Goal: Task Accomplishment & Management: Use online tool/utility

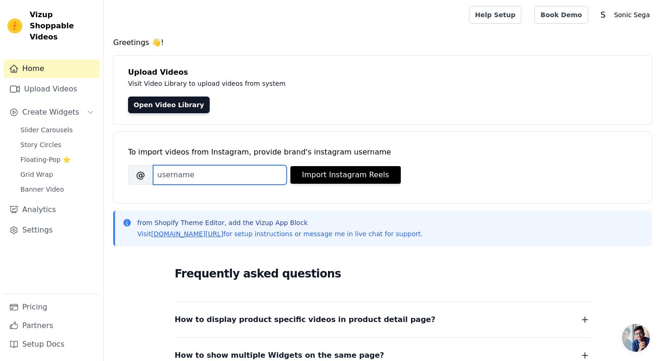
click at [224, 174] on input "Brand's Instagram Username" at bounding box center [220, 174] width 134 height 19
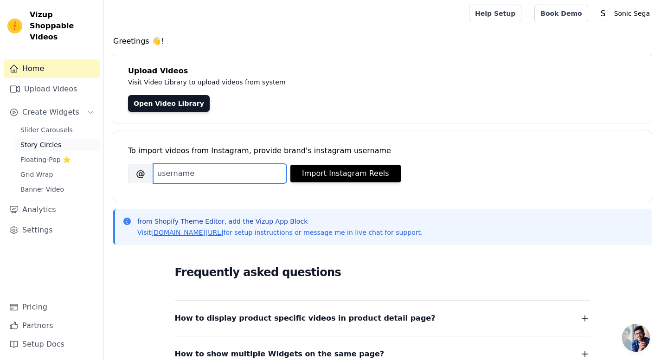
scroll to position [2, 0]
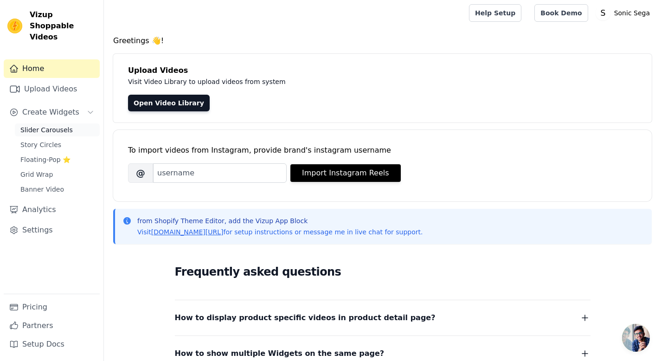
click at [81, 123] on link "Slider Carousels" at bounding box center [57, 129] width 85 height 13
click at [68, 125] on span "Slider Carousels" at bounding box center [46, 129] width 52 height 9
click at [72, 123] on link "Slider Carousels" at bounding box center [57, 129] width 85 height 13
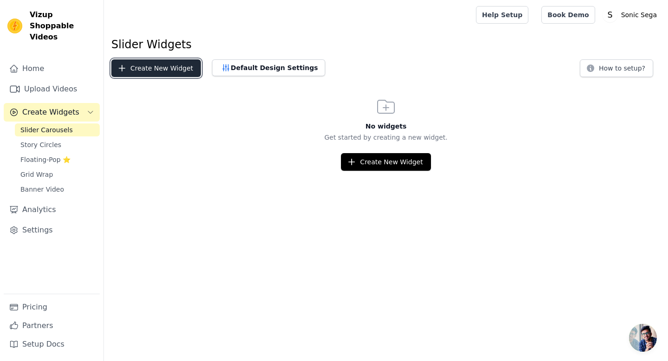
click at [168, 66] on button "Create New Widget" at bounding box center [156, 68] width 90 height 18
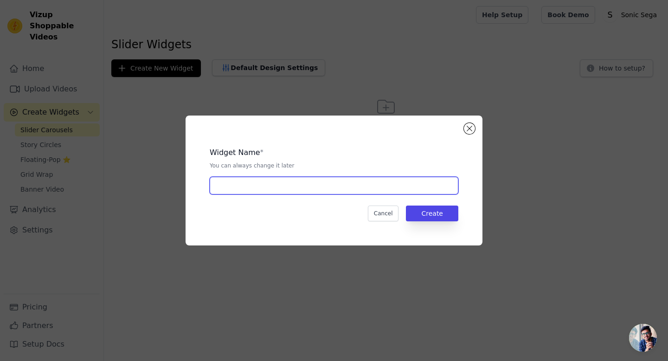
click at [383, 181] on input "text" at bounding box center [334, 186] width 249 height 18
type input "Caroussel"
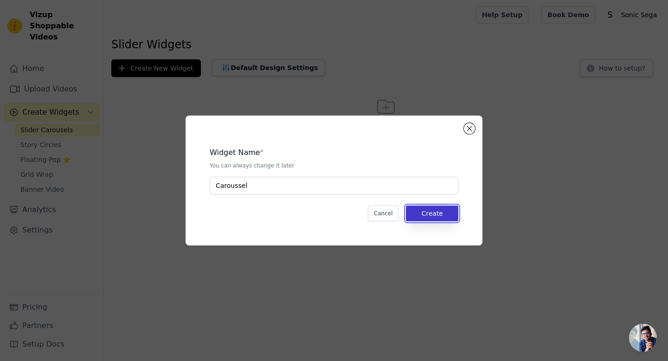
click at [447, 212] on button "Create" at bounding box center [432, 213] width 52 height 16
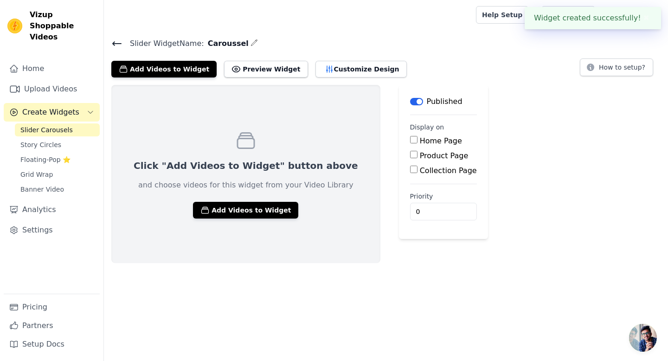
click at [420, 141] on label "Home Page" at bounding box center [441, 140] width 42 height 9
click at [410, 141] on input "Home Page" at bounding box center [413, 139] width 7 height 7
checkbox input "true"
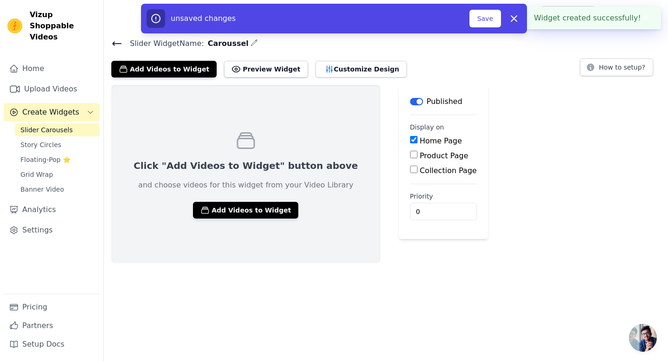
click at [410, 150] on div "Product Page" at bounding box center [443, 155] width 67 height 11
click at [420, 158] on label "Product Page" at bounding box center [444, 155] width 49 height 9
click at [410, 158] on input "Product Page" at bounding box center [413, 154] width 7 height 7
checkbox input "true"
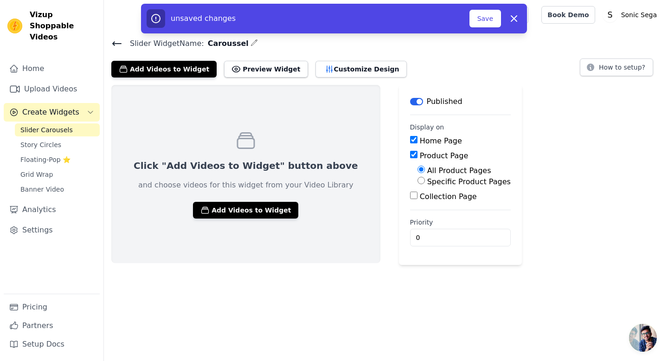
click at [420, 195] on label "Collection Page" at bounding box center [448, 196] width 57 height 9
click at [415, 195] on input "Collection Page" at bounding box center [413, 195] width 7 height 7
checkbox input "true"
click at [488, 17] on button "Save" at bounding box center [485, 19] width 32 height 18
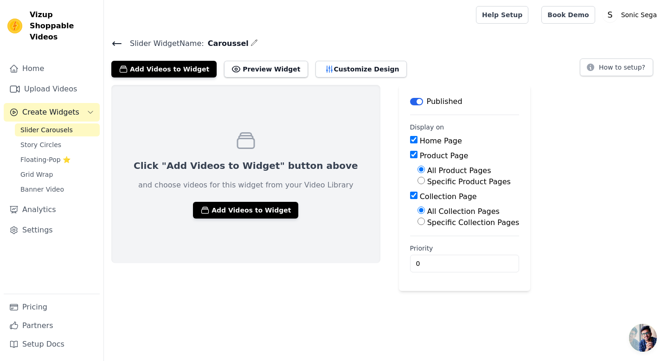
click at [298, 132] on div "Click "Add Videos to Widget" button above and choose videos for this widget fro…" at bounding box center [245, 174] width 269 height 178
click at [262, 205] on button "Add Videos to Widget" at bounding box center [245, 210] width 105 height 17
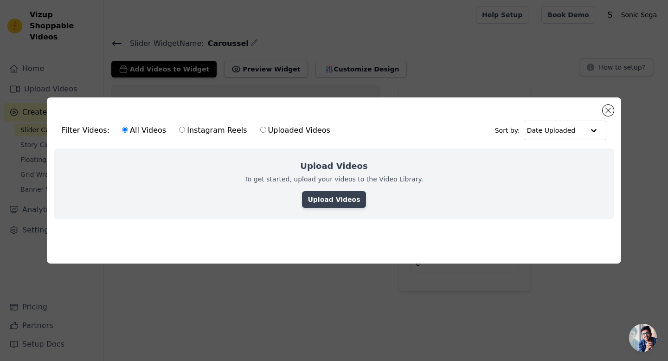
click at [324, 194] on link "Upload Videos" at bounding box center [334, 199] width 64 height 17
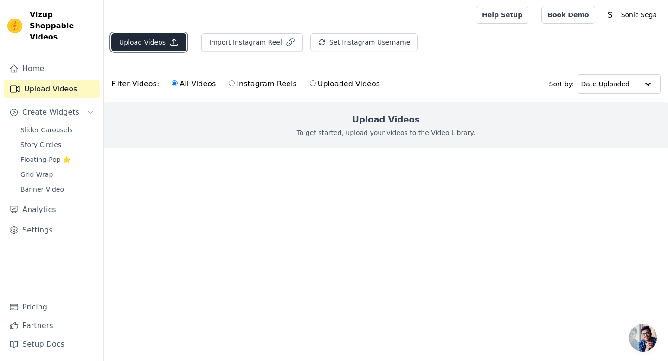
click at [123, 43] on button "Upload Videos" at bounding box center [148, 42] width 75 height 18
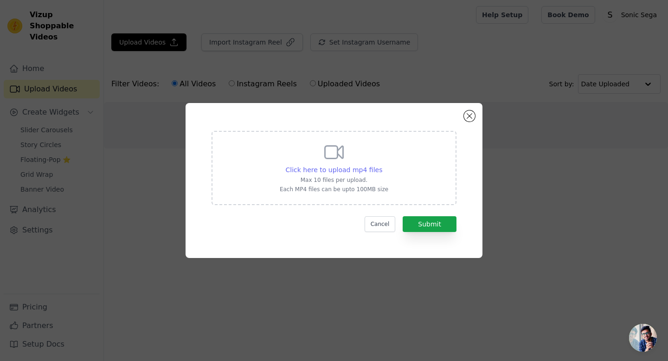
click at [363, 170] on span "Click here to upload mp4 files" at bounding box center [334, 169] width 97 height 7
click at [382, 165] on input "Click here to upload mp4 files Max 10 files per upload. Each MP4 files can be u…" at bounding box center [382, 165] width 0 height 0
click at [338, 173] on span "Click here to upload mp4 files" at bounding box center [334, 169] width 97 height 7
click at [382, 165] on input "Click here to upload mp4 files Max 10 files per upload. Each MP4 files can be u…" at bounding box center [382, 165] width 0 height 0
type input "C:\fakepath\ssstik.io_@_humoncaseitalia_1756557153806.mp4"
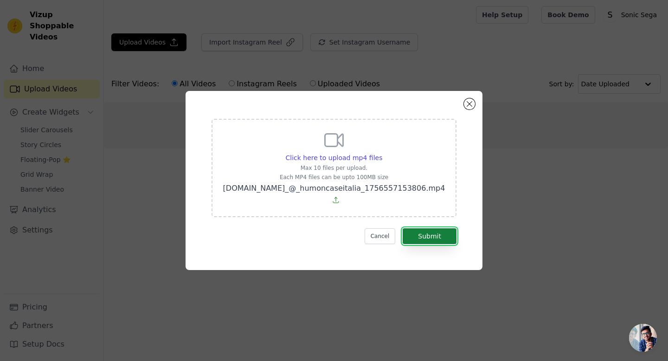
click at [439, 231] on button "Submit" at bounding box center [430, 236] width 54 height 16
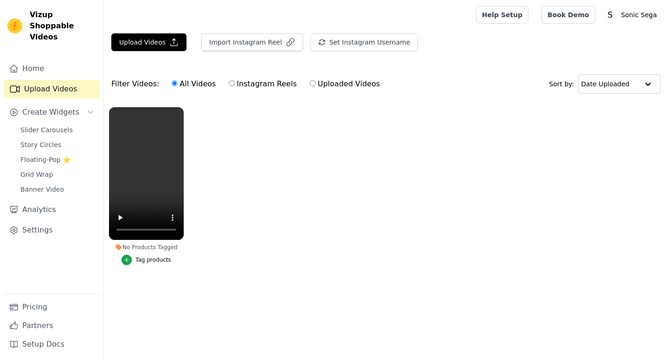
click at [157, 261] on div "Tag products" at bounding box center [153, 259] width 36 height 7
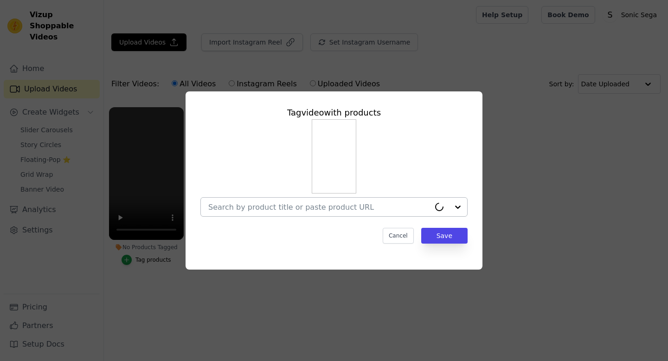
click at [328, 203] on input "No Products Tagged Tag video with products Cancel Save Tag products" at bounding box center [319, 207] width 222 height 9
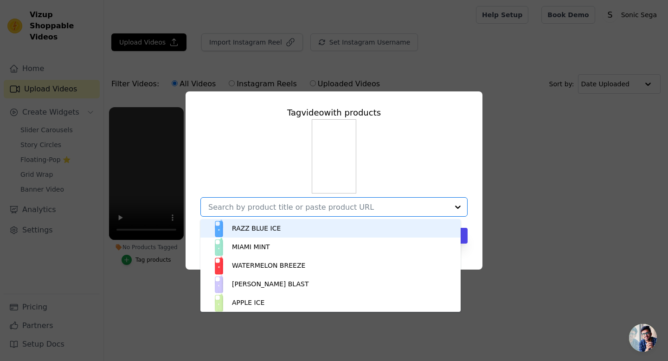
click at [328, 229] on div "RAZZ BLUE ICE" at bounding box center [331, 228] width 242 height 19
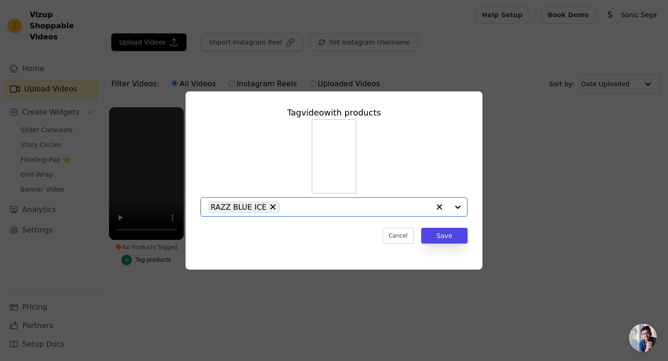
click at [338, 206] on input "No Products Tagged Tag video with products Option RAZZ BLUE ICE, selected. Sele…" at bounding box center [357, 207] width 146 height 9
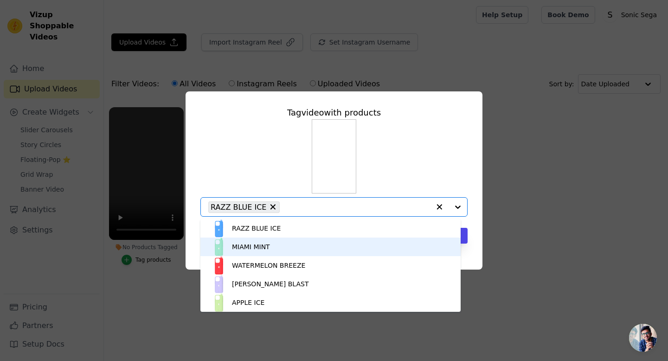
click at [307, 241] on div "MIAMI MINT" at bounding box center [331, 246] width 242 height 19
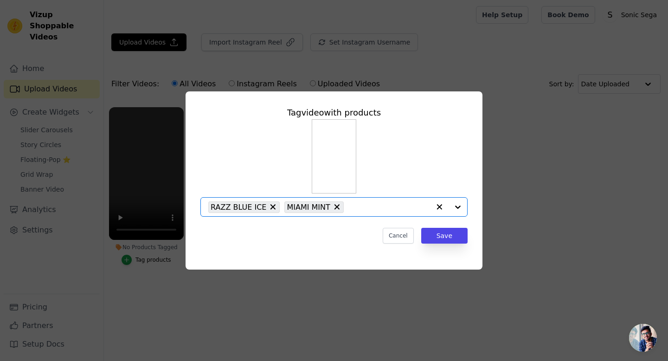
click at [361, 209] on input "No Products Tagged Tag video with products Option RAZZ BLUE ICE, MIAMI MINT, se…" at bounding box center [389, 207] width 82 height 9
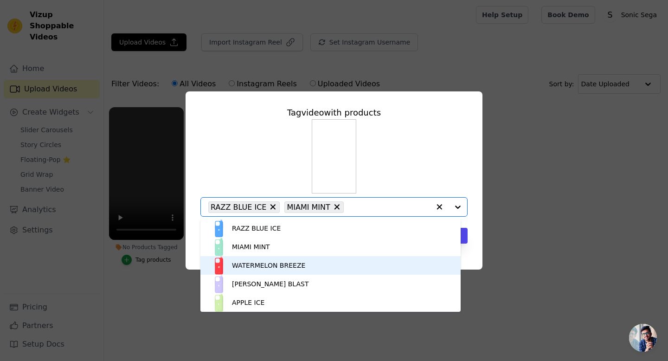
click at [332, 262] on div "WATERMELON BREEZE" at bounding box center [331, 265] width 242 height 19
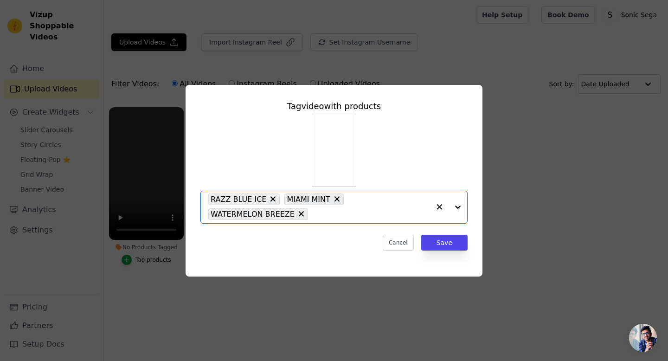
click at [365, 215] on input "No Products Tagged Tag video with products Option RAZZ BLUE ICE, MIAMI MINT, WA…" at bounding box center [371, 214] width 117 height 9
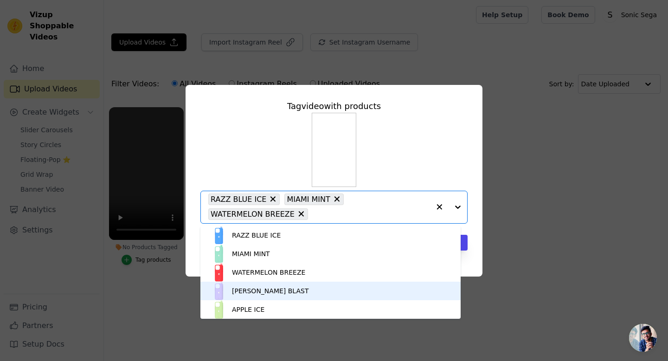
click at [326, 289] on div "BERRY BLAST" at bounding box center [331, 291] width 242 height 19
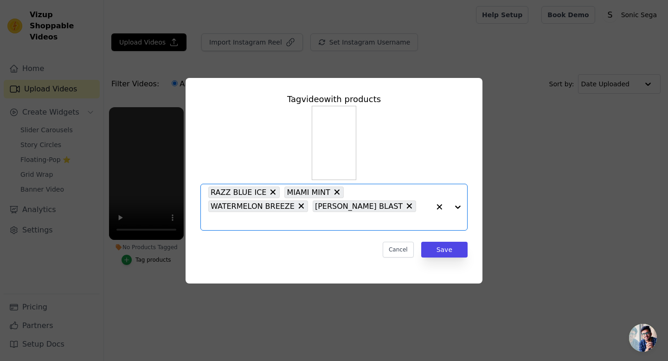
click at [390, 217] on input "No Products Tagged Tag video with products Option RAZZ BLUE ICE, MIAMI MINT, WA…" at bounding box center [319, 221] width 222 height 9
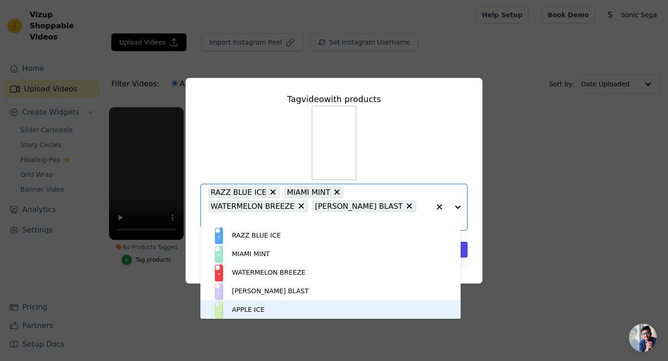
click at [339, 302] on div "APPLE ICE" at bounding box center [331, 309] width 242 height 19
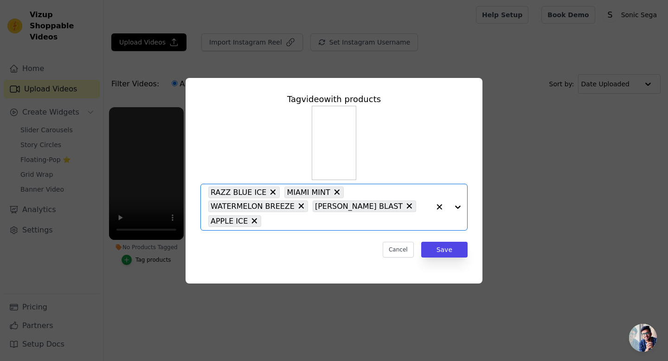
click at [383, 225] on input "No Products Tagged Tag video with products Option RAZZ BLUE ICE, MIAMI MINT, WA…" at bounding box center [348, 221] width 164 height 9
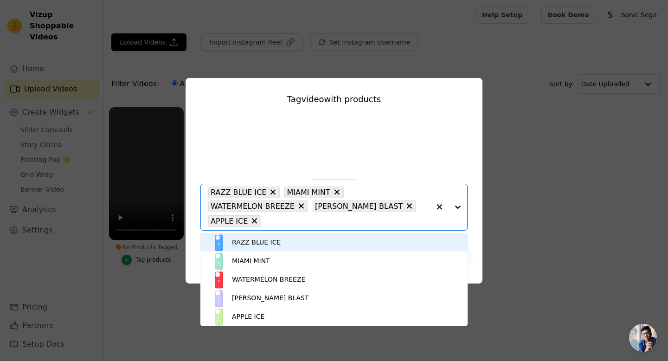
click at [407, 178] on div "RAZZ BLUE ICE MIAMI MINT WATERMELON BREEZE BERRY BLAST APPLE ICE Option RAZZ BL…" at bounding box center [333, 168] width 267 height 125
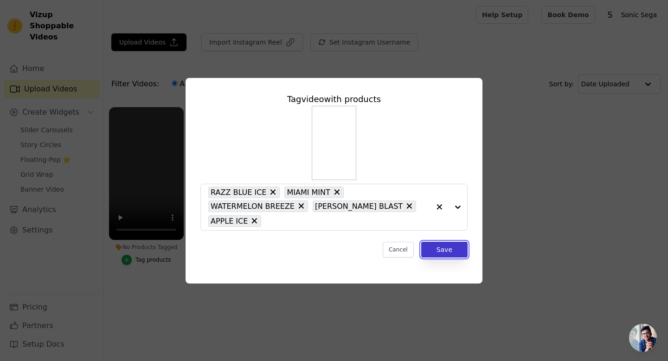
click at [448, 245] on button "Save" at bounding box center [444, 250] width 46 height 16
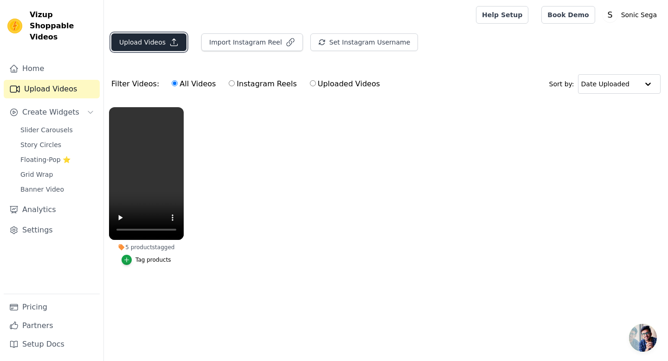
click at [172, 46] on icon "button" at bounding box center [173, 42] width 9 height 9
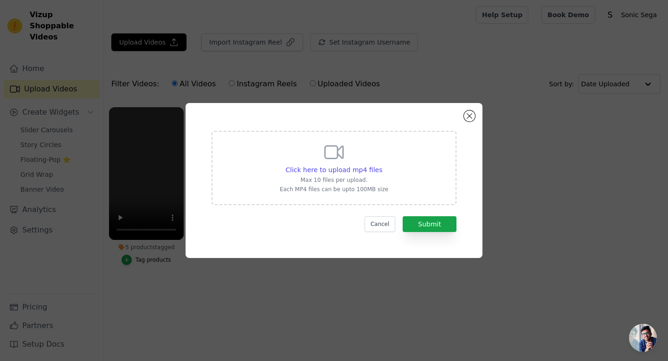
click at [355, 165] on div "Click here to upload mp4 files Max 10 files per upload. Each MP4 files can be u…" at bounding box center [334, 167] width 109 height 52
click at [382, 165] on input "Click here to upload mp4 files Max 10 files per upload. Each MP4 files can be u…" at bounding box center [382, 165] width 0 height 0
type input "C:\fakepath\ssstik.io_@_humoncaseitalia_1756557449471 (1).mp4"
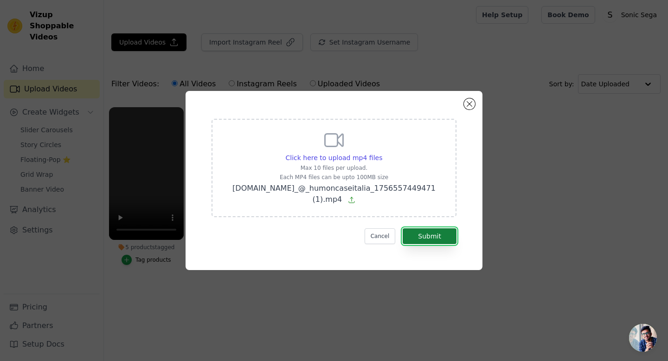
click at [437, 234] on button "Submit" at bounding box center [430, 236] width 54 height 16
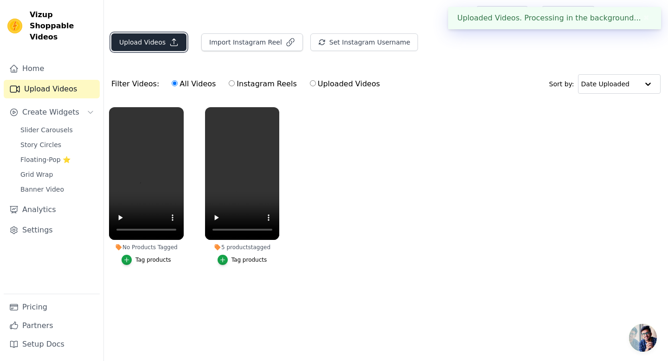
click at [162, 33] on button "Upload Videos" at bounding box center [148, 42] width 75 height 18
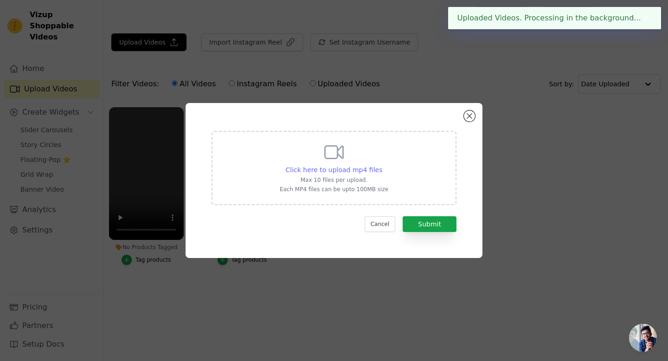
click at [358, 168] on span "Click here to upload mp4 files" at bounding box center [334, 169] width 97 height 7
click at [382, 165] on input "Click here to upload mp4 files Max 10 files per upload. Each MP4 files can be u…" at bounding box center [382, 165] width 0 height 0
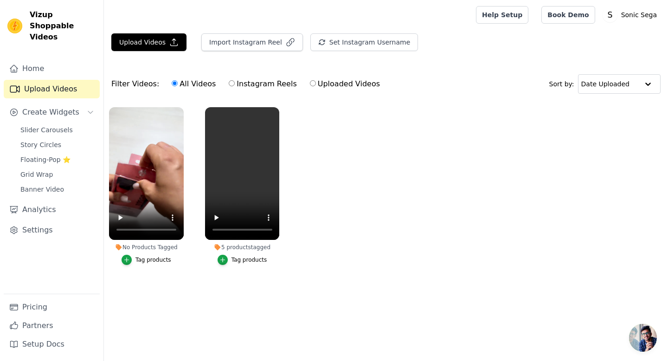
click at [161, 263] on button "Tag products" at bounding box center [147, 260] width 50 height 10
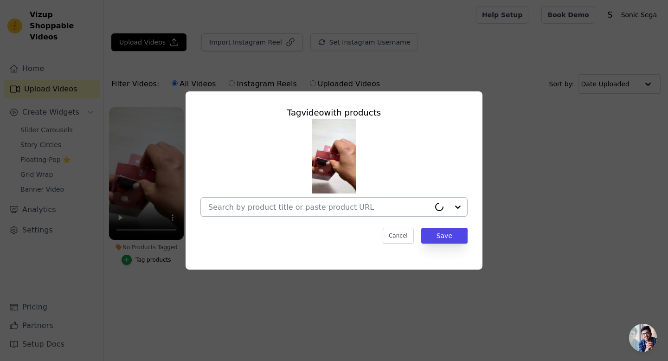
click at [311, 209] on input "No Products Tagged Tag video with products Cancel Save Tag products" at bounding box center [319, 207] width 222 height 9
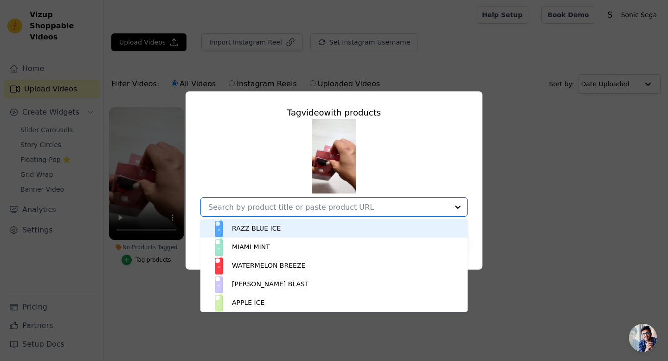
click at [319, 230] on div "RAZZ BLUE ICE" at bounding box center [334, 228] width 249 height 19
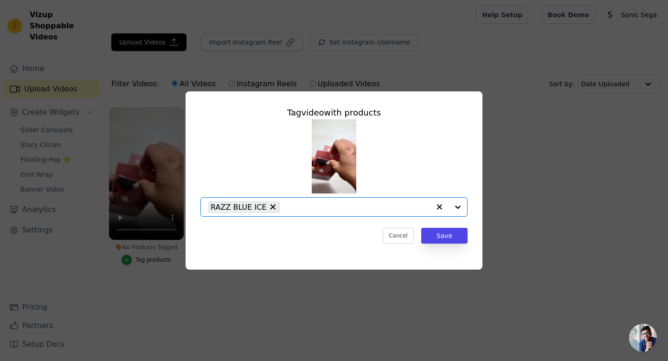
click at [326, 207] on input "No Products Tagged Tag video with products Option RAZZ BLUE ICE, selected. Sele…" at bounding box center [357, 207] width 146 height 9
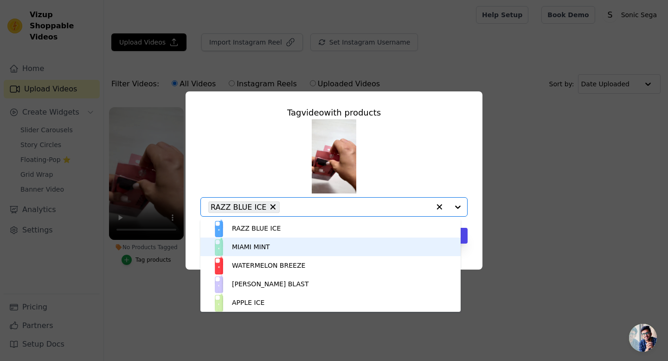
click at [308, 253] on div "MIAMI MINT" at bounding box center [331, 246] width 242 height 19
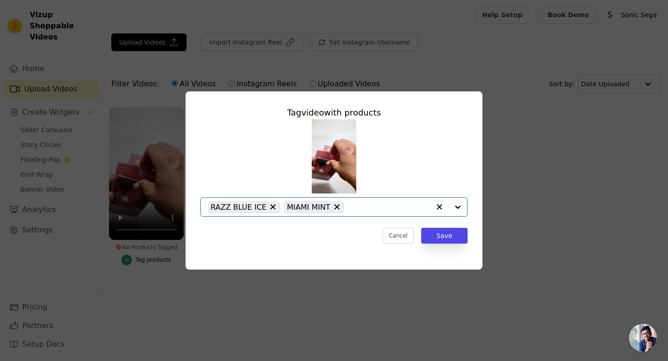
click at [365, 208] on input "No Products Tagged Tag video with products Option RAZZ BLUE ICE, MIAMI MINT, se…" at bounding box center [389, 207] width 82 height 9
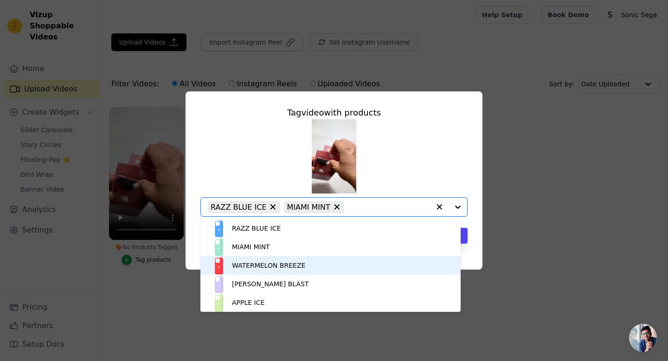
click at [326, 266] on div "WATERMELON BREEZE" at bounding box center [331, 265] width 242 height 19
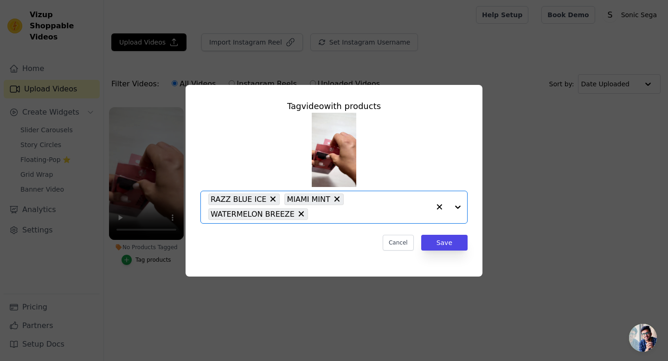
click at [363, 210] on input "No Products Tagged Tag video with products Option RAZZ BLUE ICE, MIAMI MINT, WA…" at bounding box center [371, 214] width 117 height 9
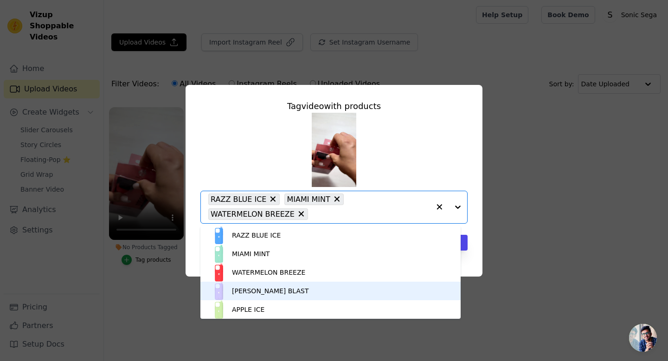
click at [340, 283] on div "[PERSON_NAME] BLAST" at bounding box center [331, 291] width 242 height 19
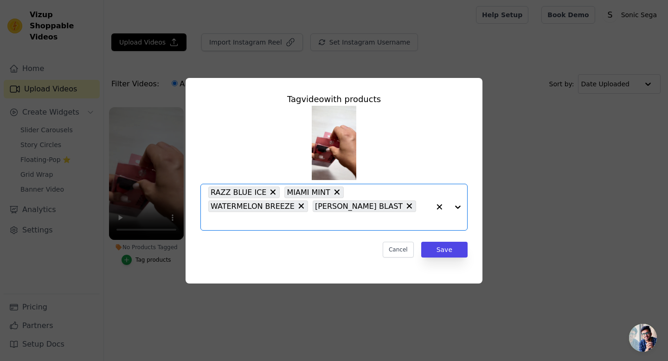
click at [392, 217] on input "No Products Tagged Tag video with products Option RAZZ BLUE ICE, MIAMI MINT, WA…" at bounding box center [319, 221] width 222 height 9
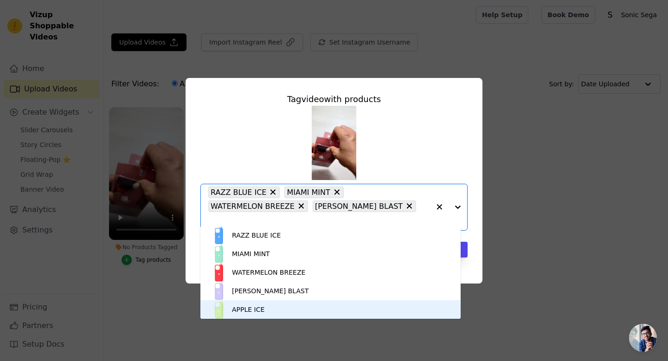
click at [372, 314] on div "APPLE ICE" at bounding box center [331, 309] width 242 height 19
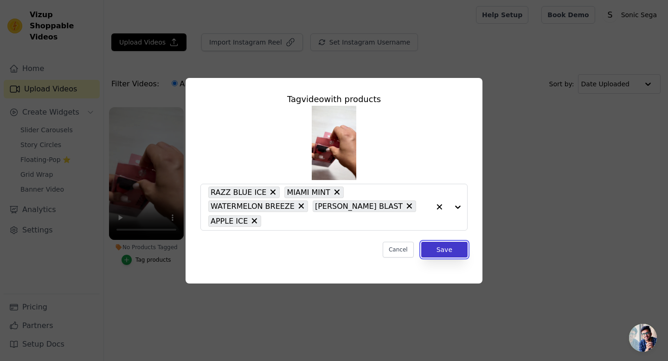
click at [437, 249] on button "Save" at bounding box center [444, 250] width 46 height 16
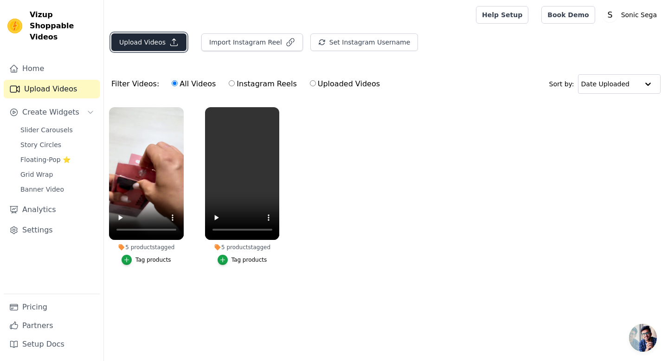
click at [173, 39] on icon "button" at bounding box center [174, 42] width 7 height 7
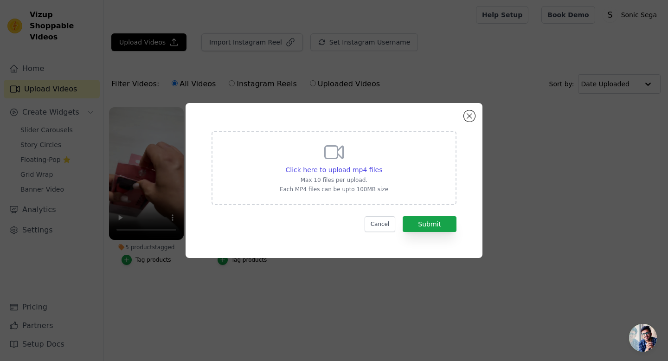
click at [295, 161] on div "Click here to upload mp4 files Max 10 files per upload. Each MP4 files can be u…" at bounding box center [334, 167] width 109 height 52
click at [382, 165] on input "Click here to upload mp4 files Max 10 files per upload. Each MP4 files can be u…" at bounding box center [382, 165] width 0 height 0
type input "C:\fakepath\ssstik.io_@reminsce4l_1756558053945.mp4"
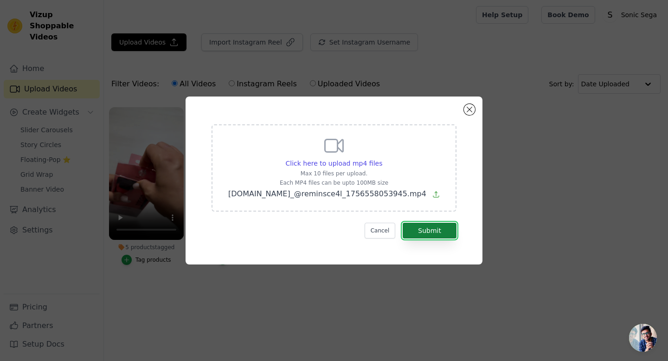
click at [442, 237] on button "Submit" at bounding box center [430, 231] width 54 height 16
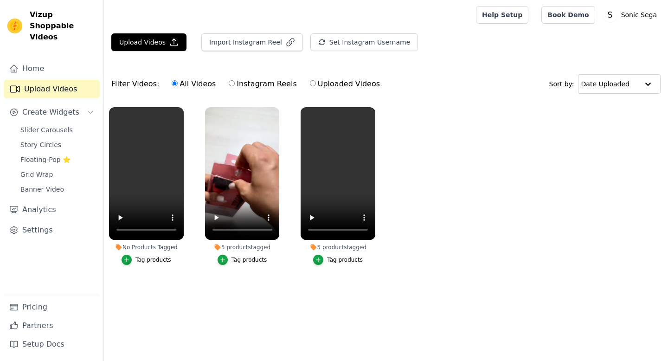
click at [160, 261] on div "Tag products" at bounding box center [153, 259] width 36 height 7
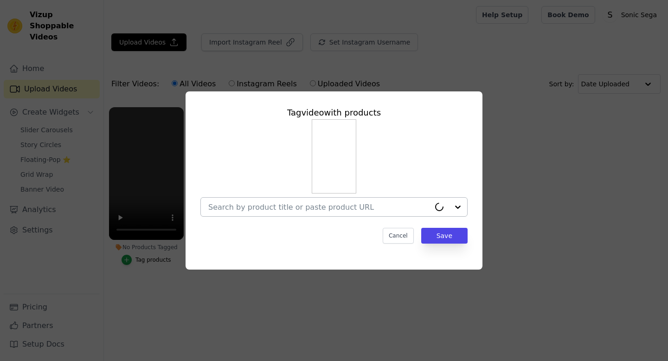
click at [276, 203] on input "No Products Tagged Tag video with products Cancel Save Tag products" at bounding box center [319, 207] width 222 height 9
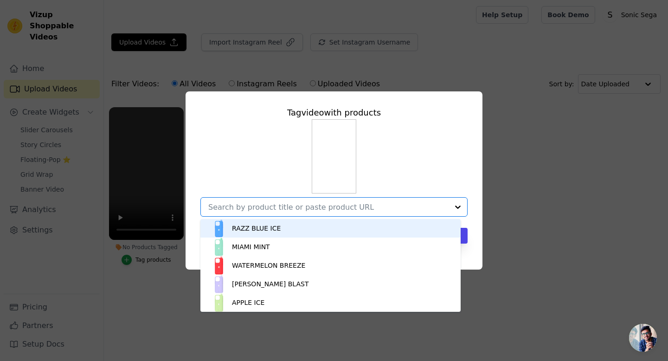
click at [258, 231] on div "RAZZ BLUE ICE" at bounding box center [256, 228] width 49 height 9
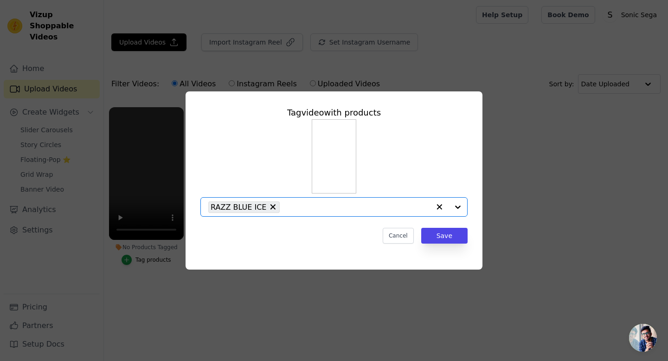
click at [287, 205] on input "No Products Tagged Tag video with products Option RAZZ BLUE ICE, selected. Sele…" at bounding box center [357, 207] width 146 height 9
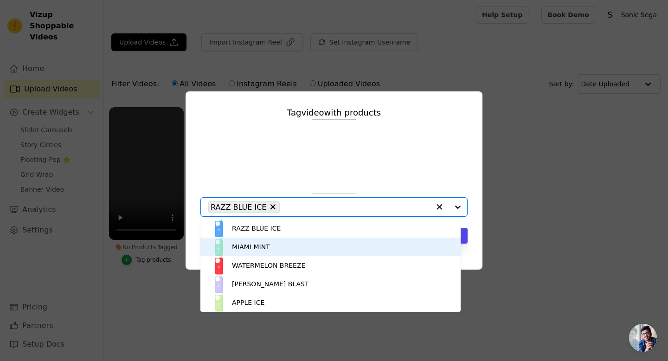
click at [278, 247] on div "MIAMI MINT" at bounding box center [331, 246] width 242 height 19
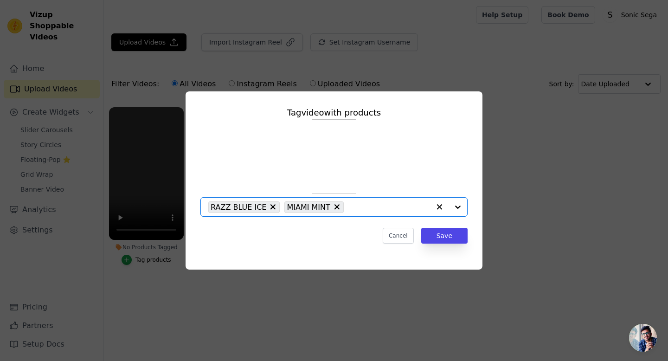
click at [350, 210] on input "No Products Tagged Tag video with products Option RAZZ BLUE ICE, MIAMI MINT, se…" at bounding box center [389, 207] width 82 height 9
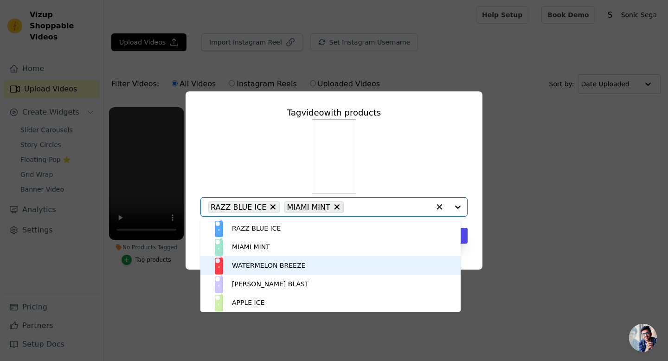
click at [301, 258] on div "WATERMELON BREEZE" at bounding box center [331, 265] width 242 height 19
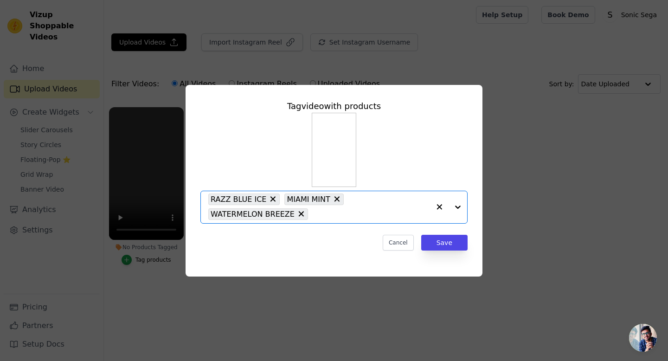
click at [362, 214] on input "No Products Tagged Tag video with products Option RAZZ BLUE ICE, MIAMI MINT, WA…" at bounding box center [371, 214] width 117 height 9
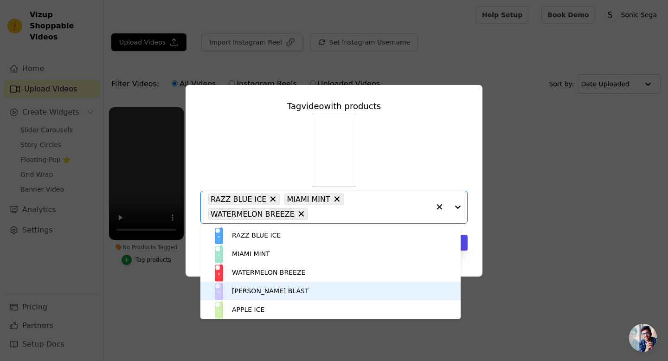
click at [297, 286] on div "[PERSON_NAME] BLAST" at bounding box center [331, 291] width 242 height 19
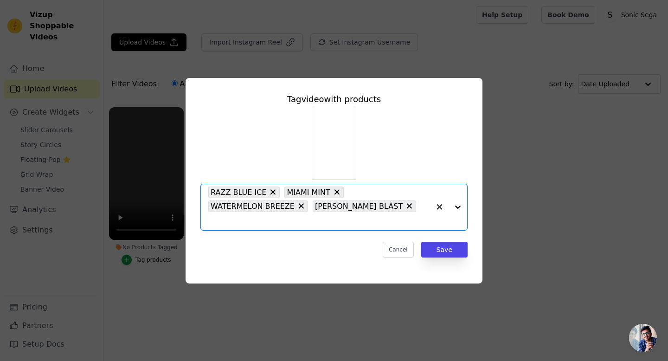
click at [390, 217] on input "No Products Tagged Tag video with products Option RAZZ BLUE ICE, MIAMI MINT, WA…" at bounding box center [319, 221] width 222 height 9
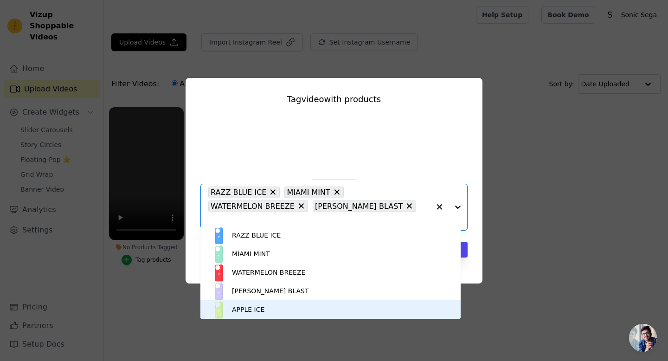
click at [270, 303] on div "APPLE ICE" at bounding box center [331, 309] width 242 height 19
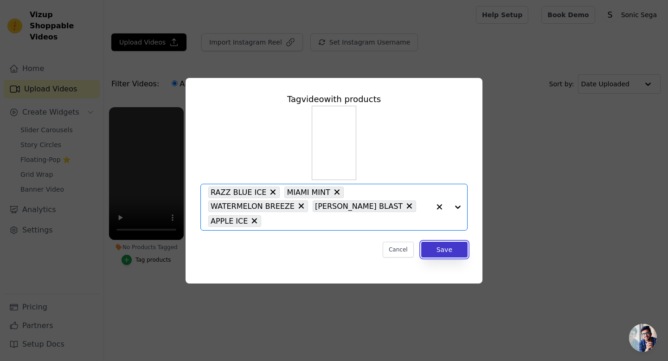
click at [436, 256] on button "Save" at bounding box center [444, 250] width 46 height 16
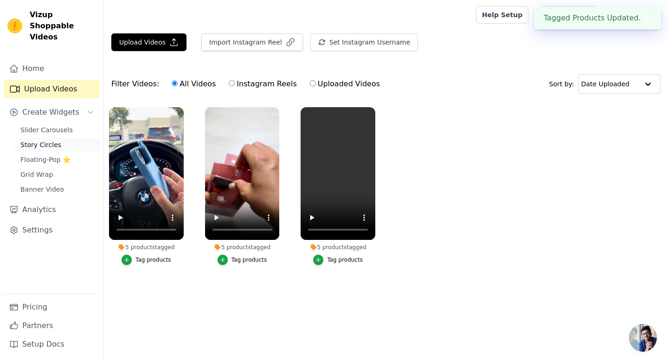
click at [54, 140] on span "Story Circles" at bounding box center [40, 144] width 41 height 9
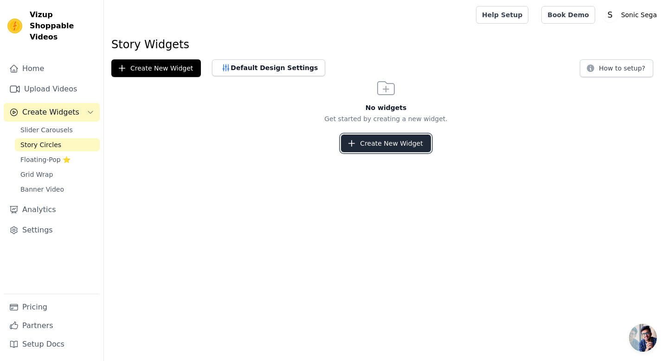
click at [400, 145] on button "Create New Widget" at bounding box center [386, 143] width 90 height 18
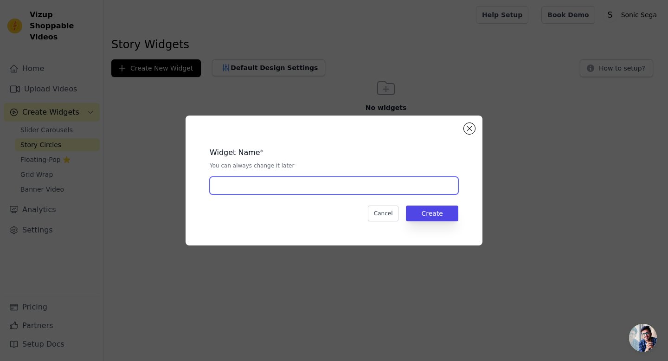
click at [264, 193] on input "text" at bounding box center [334, 186] width 249 height 18
type input "story"
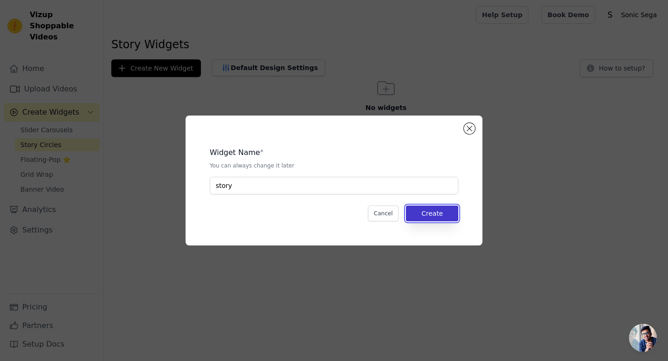
click at [421, 209] on button "Create" at bounding box center [432, 213] width 52 height 16
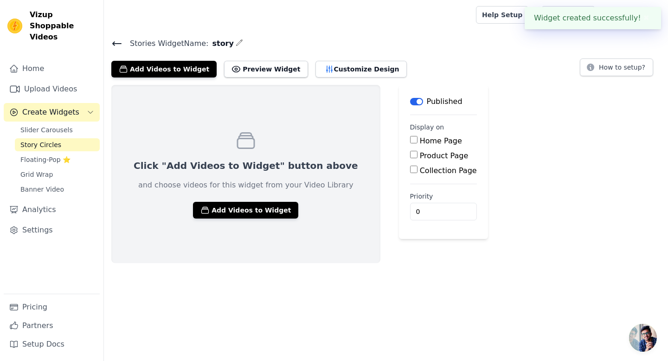
drag, startPoint x: 389, startPoint y: 141, endPoint x: 392, endPoint y: 144, distance: 4.9
click at [420, 140] on label "Home Page" at bounding box center [441, 140] width 42 height 9
click at [410, 140] on input "Home Page" at bounding box center [413, 139] width 7 height 7
checkbox input "true"
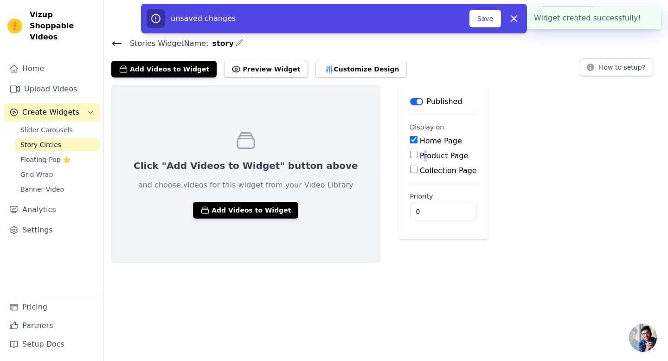
click at [420, 156] on label "Product Page" at bounding box center [444, 155] width 49 height 9
click at [420, 166] on label "Collection Page" at bounding box center [448, 170] width 57 height 9
click at [410, 166] on input "Collection Page" at bounding box center [413, 169] width 7 height 7
checkbox input "true"
click at [420, 156] on label "Product Page" at bounding box center [444, 155] width 49 height 9
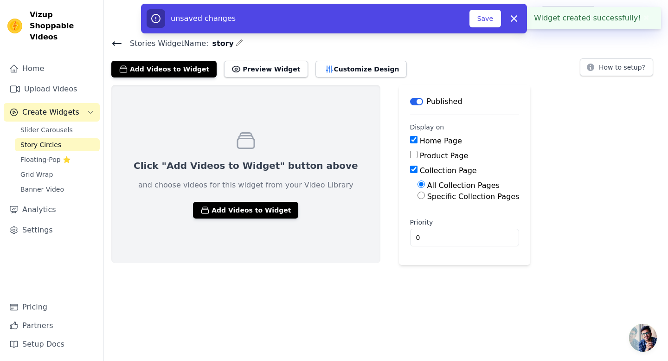
click at [410, 156] on input "Product Page" at bounding box center [413, 154] width 7 height 7
checkbox input "true"
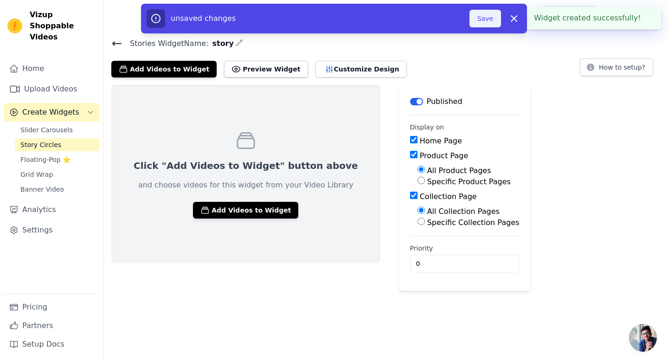
click at [478, 19] on button "Save" at bounding box center [485, 19] width 32 height 18
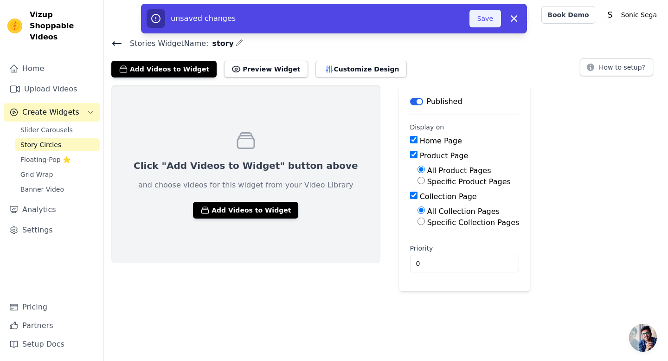
click at [484, 17] on button "Save" at bounding box center [485, 19] width 32 height 18
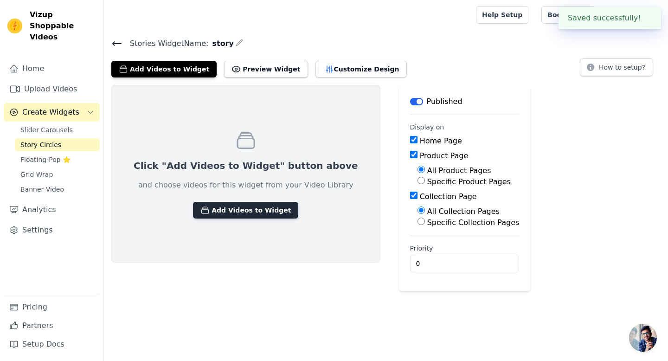
click at [260, 208] on button "Add Videos to Widget" at bounding box center [245, 210] width 105 height 17
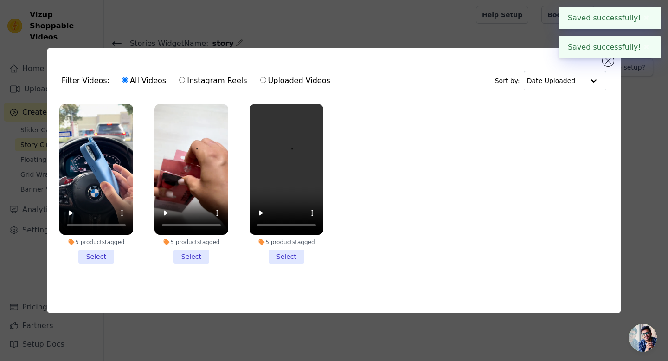
click at [104, 257] on li "5 products tagged Select" at bounding box center [96, 184] width 74 height 160
click at [0, 0] on input "5 products tagged Select" at bounding box center [0, 0] width 0 height 0
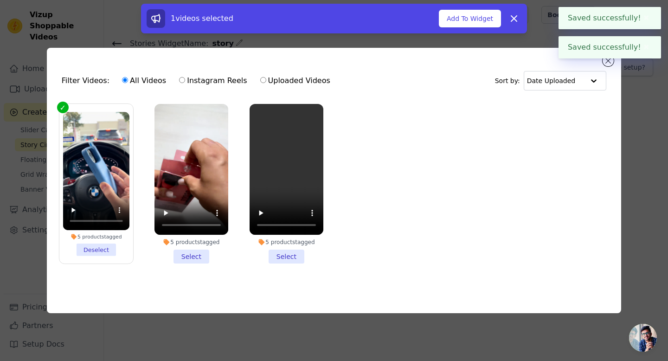
click at [174, 252] on li "5 products tagged Select" at bounding box center [191, 184] width 74 height 160
click at [0, 0] on input "5 products tagged Select" at bounding box center [0, 0] width 0 height 0
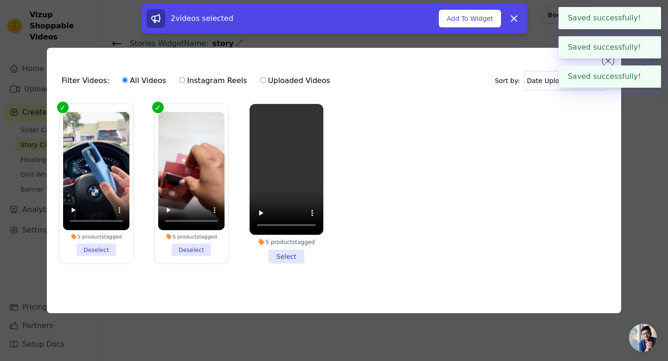
click at [264, 252] on li "5 products tagged Select" at bounding box center [287, 184] width 74 height 160
click at [0, 0] on input "5 products tagged Select" at bounding box center [0, 0] width 0 height 0
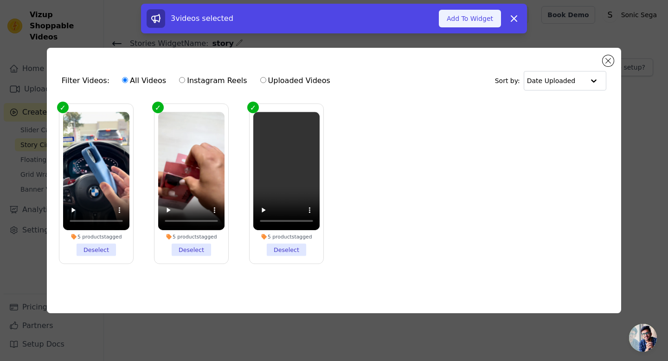
click at [477, 20] on button "Add To Widget" at bounding box center [470, 19] width 62 height 18
